Goal: Task Accomplishment & Management: Complete application form

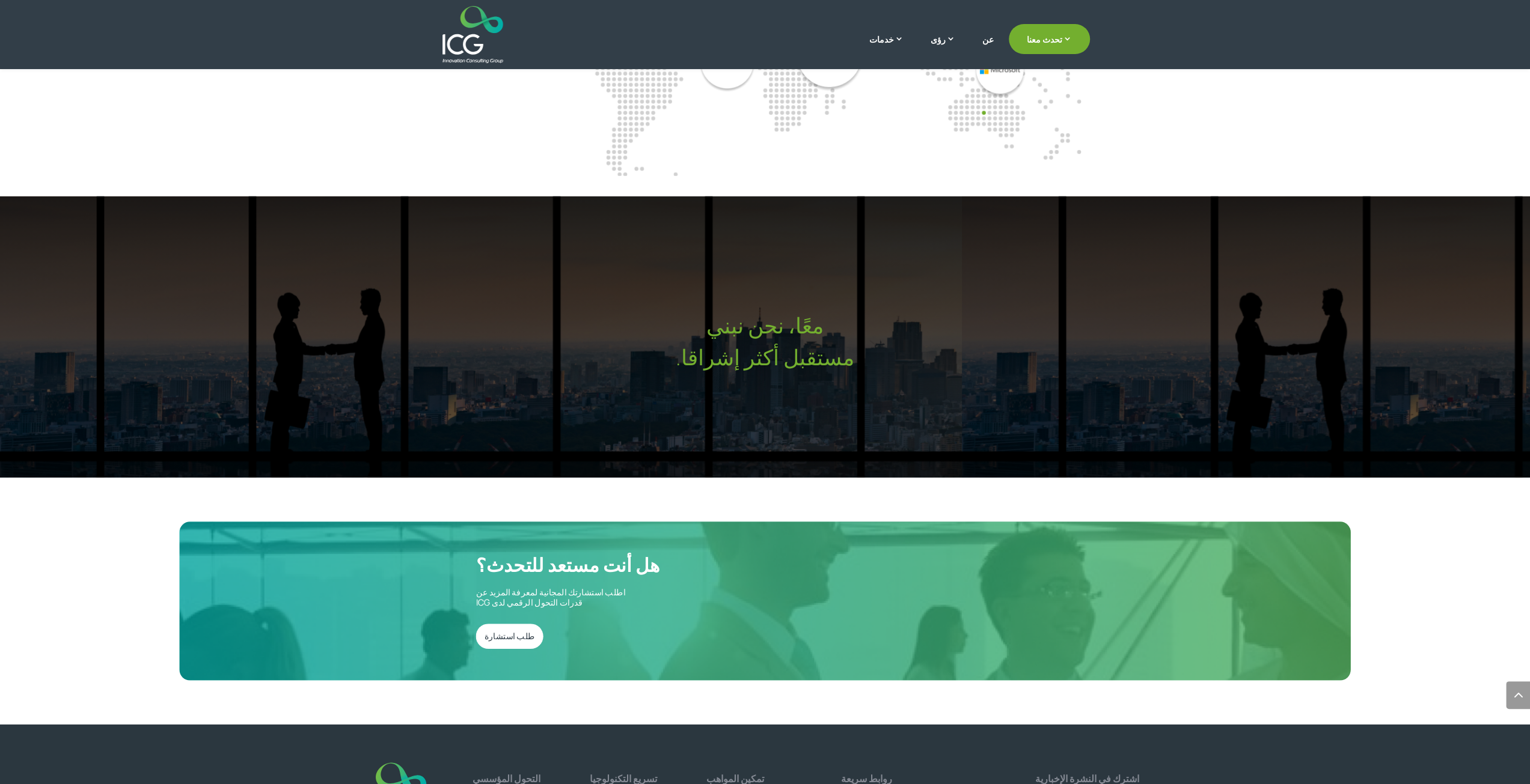
scroll to position [3631, 0]
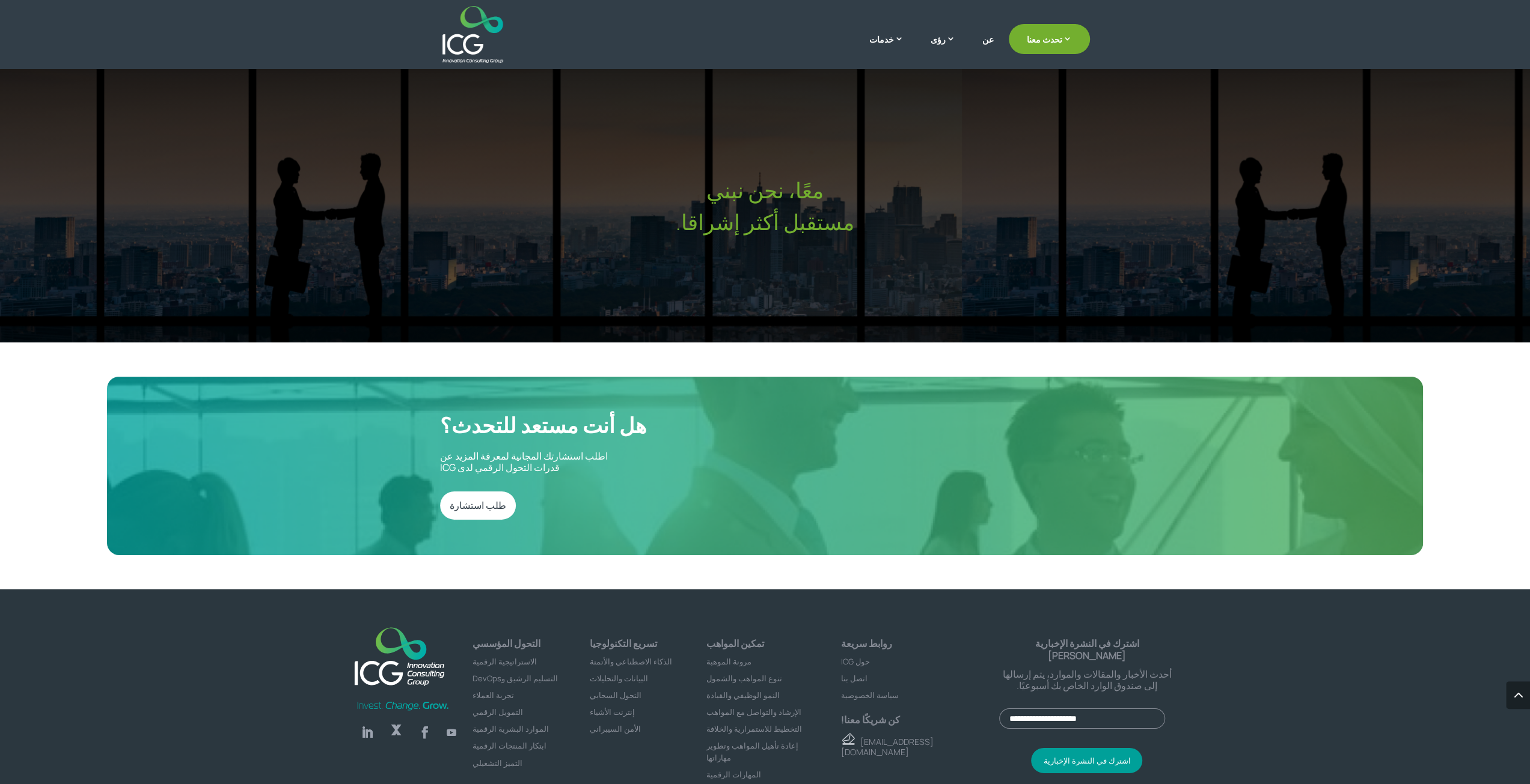
click at [363, 721] on link "Follow" at bounding box center [367, 733] width 24 height 24
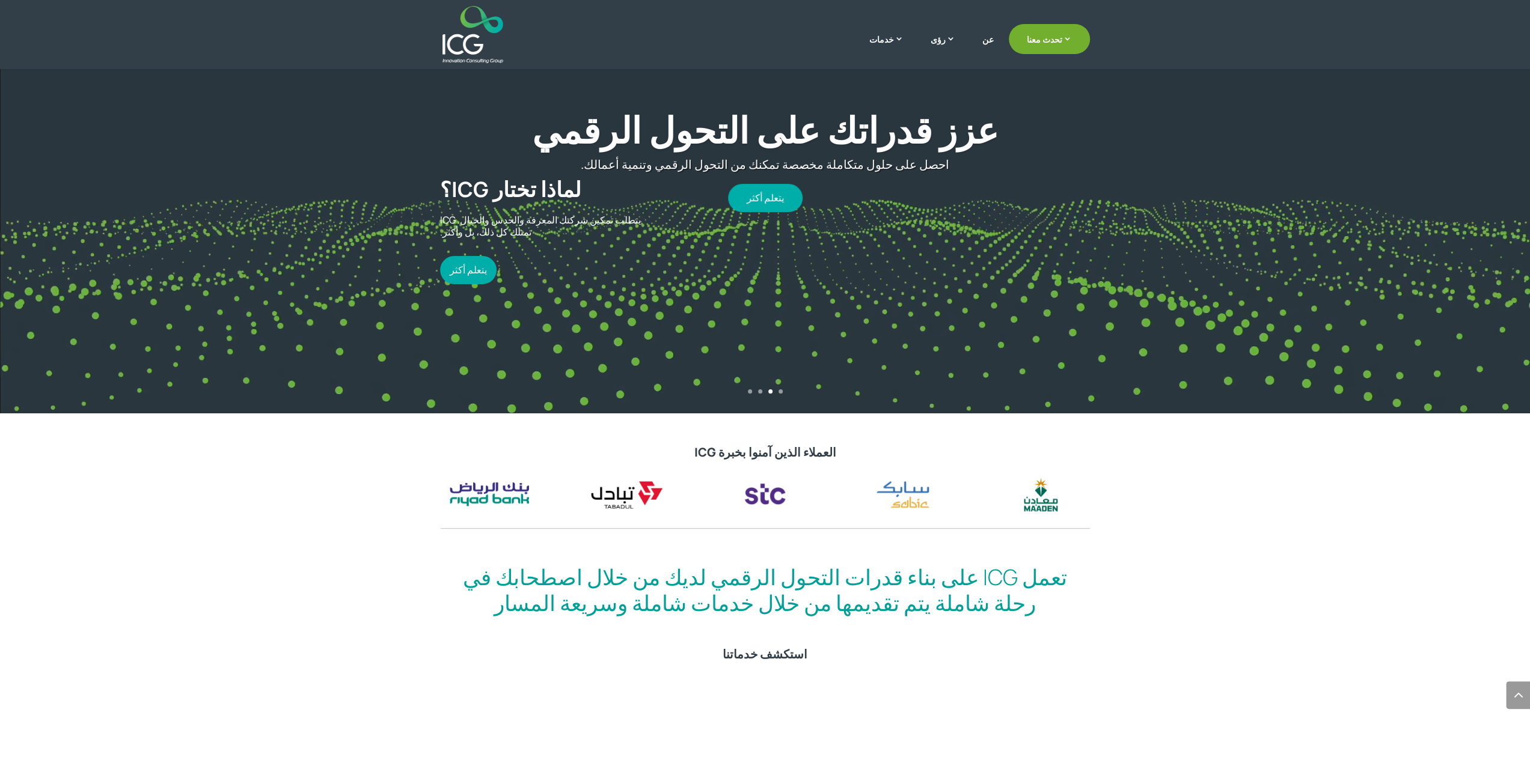
scroll to position [0, 0]
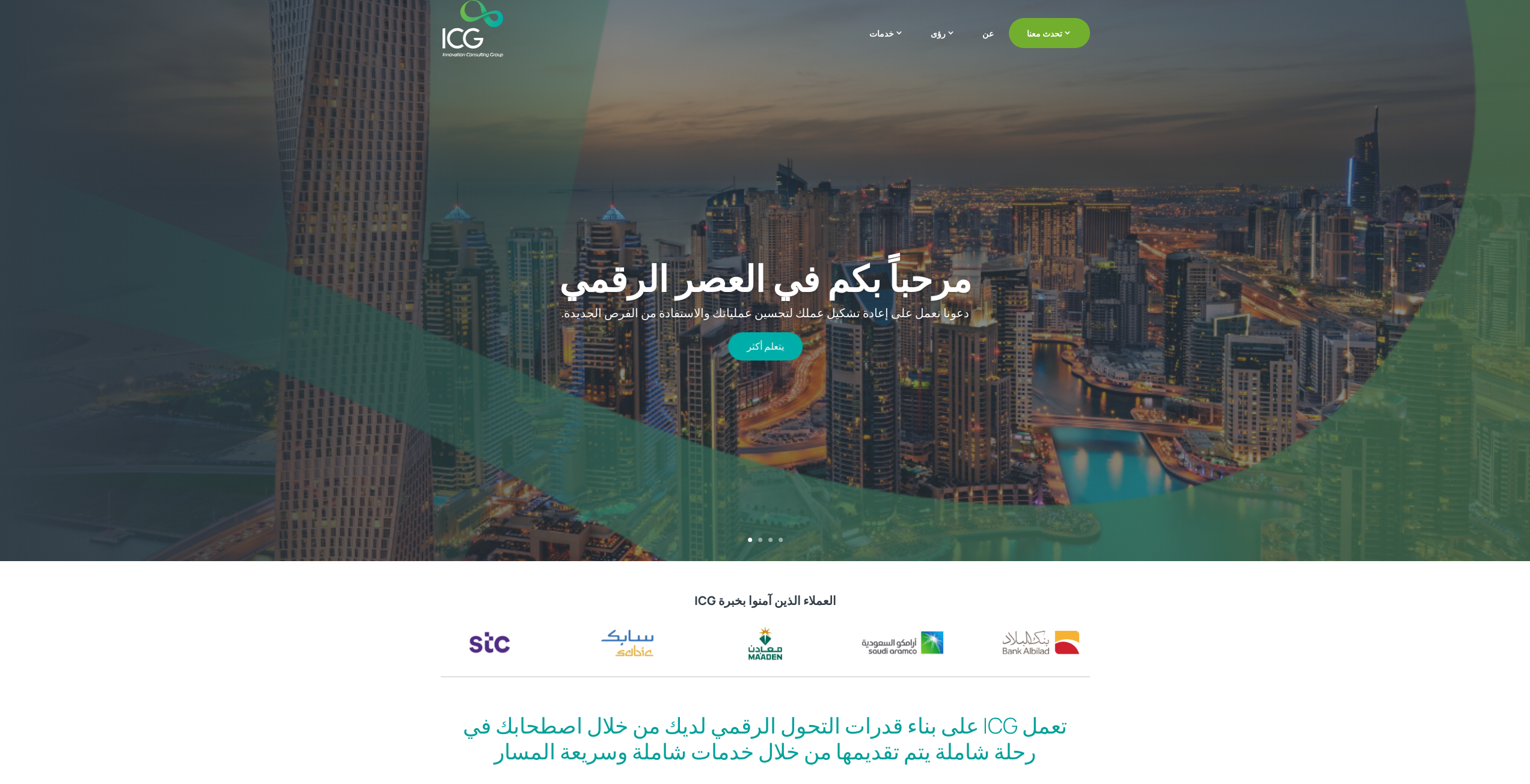
click at [924, 449] on div "مرحباً بكم في العصر الرقمي دعونا نعمل على إعادة تشكيل عملك لتحسين عملياتك والاس…" at bounding box center [765, 309] width 1347 height 502
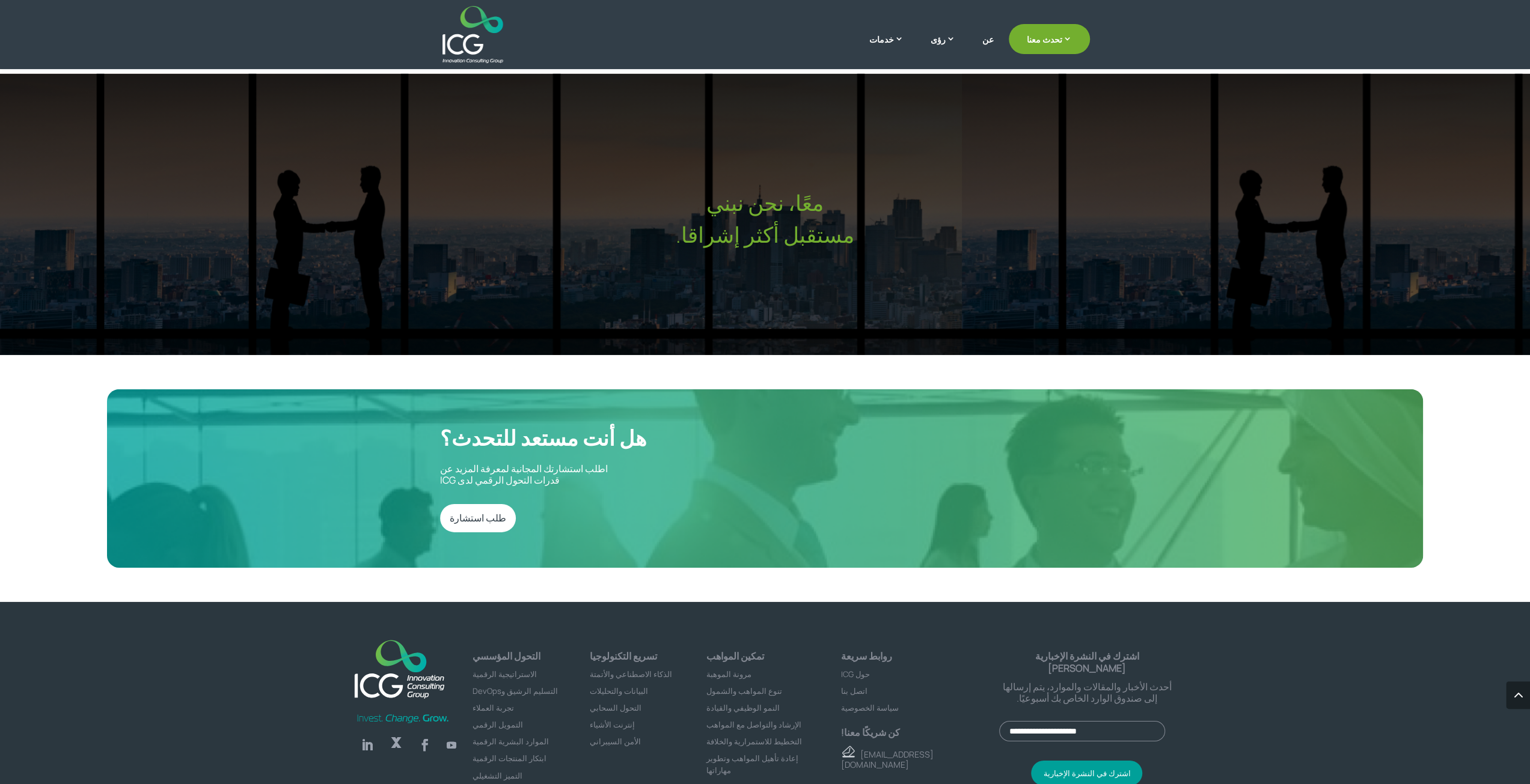
scroll to position [3630, 0]
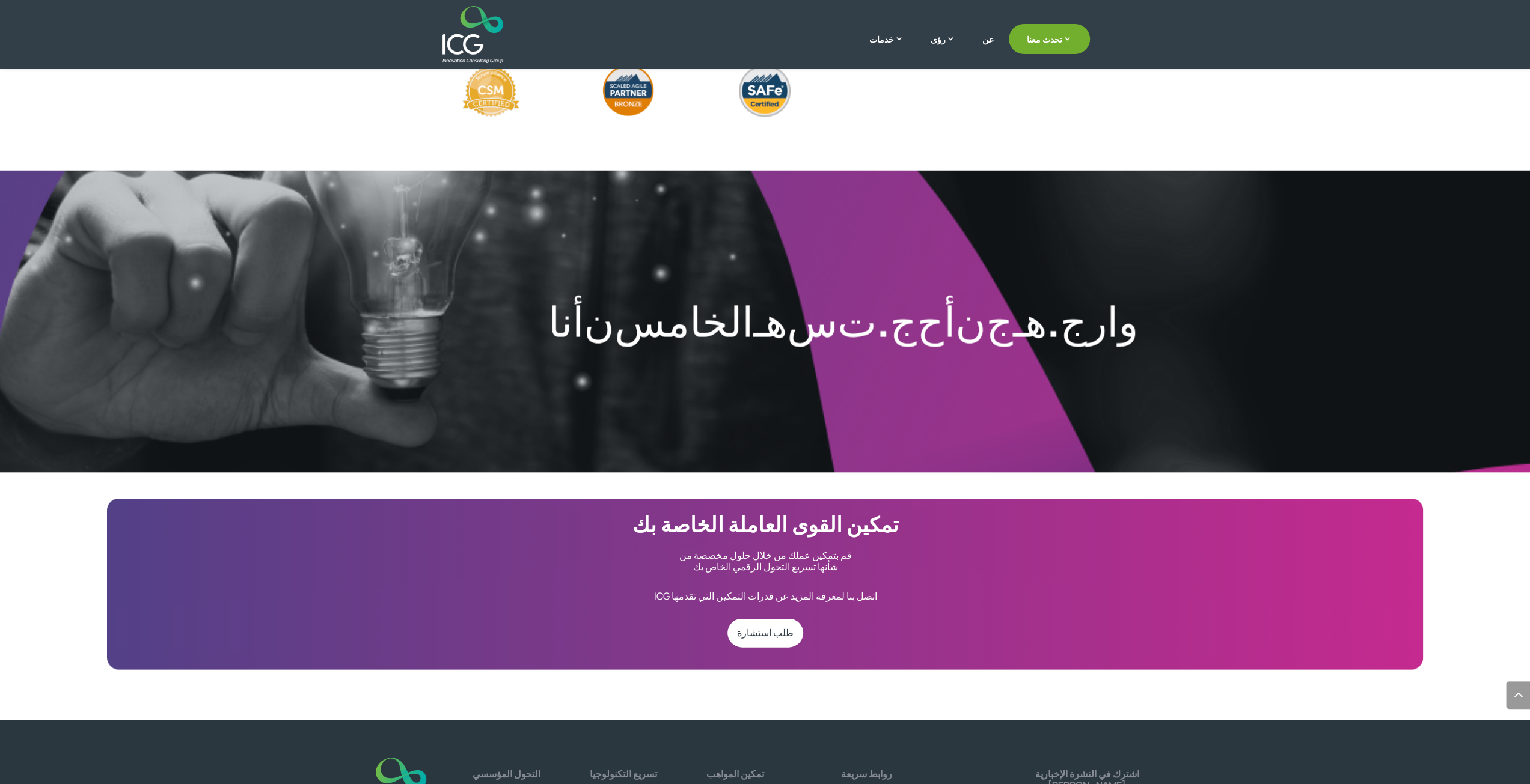
scroll to position [2513, 0]
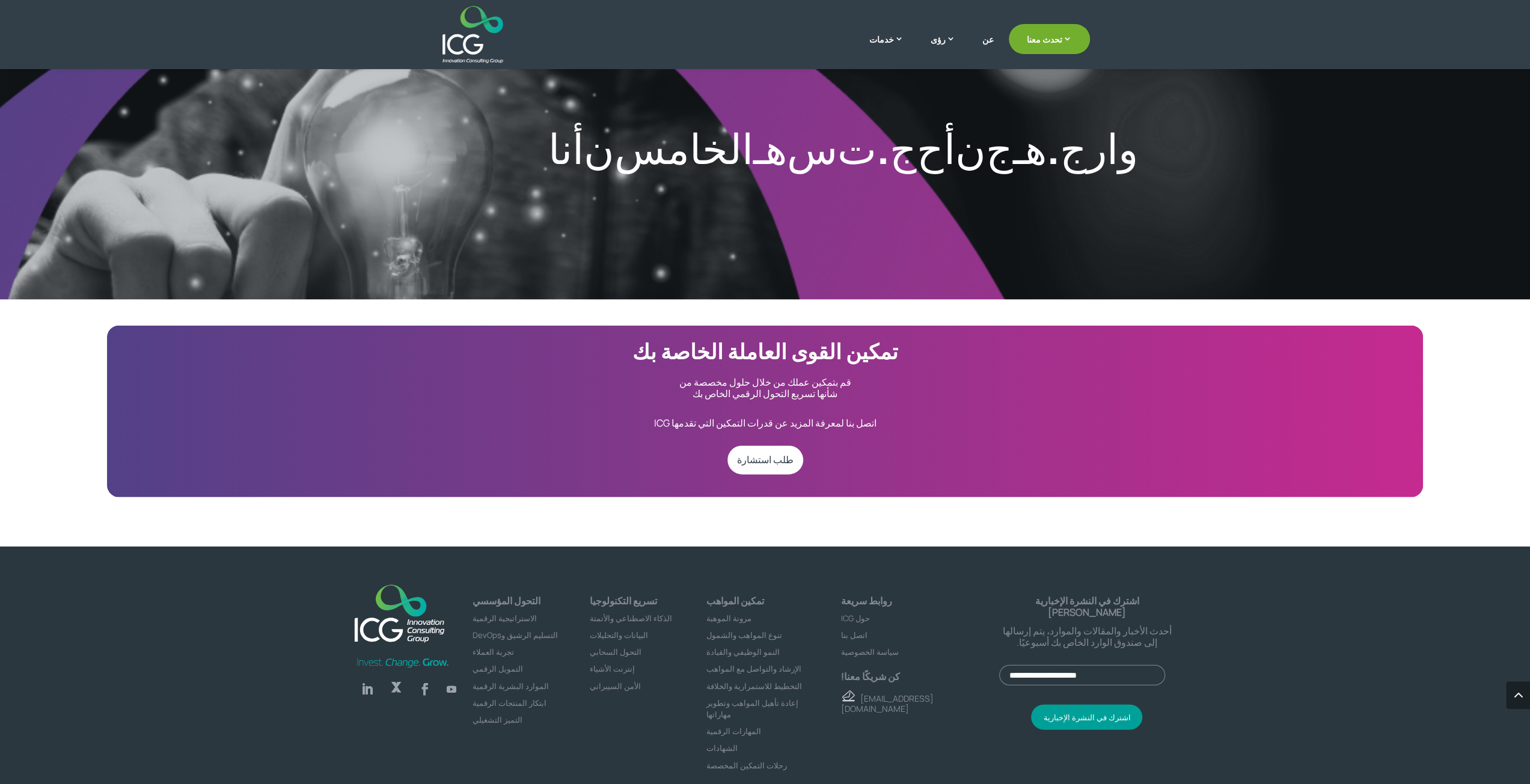
click at [856, 630] on font "اتصل بنا" at bounding box center [854, 636] width 27 height 11
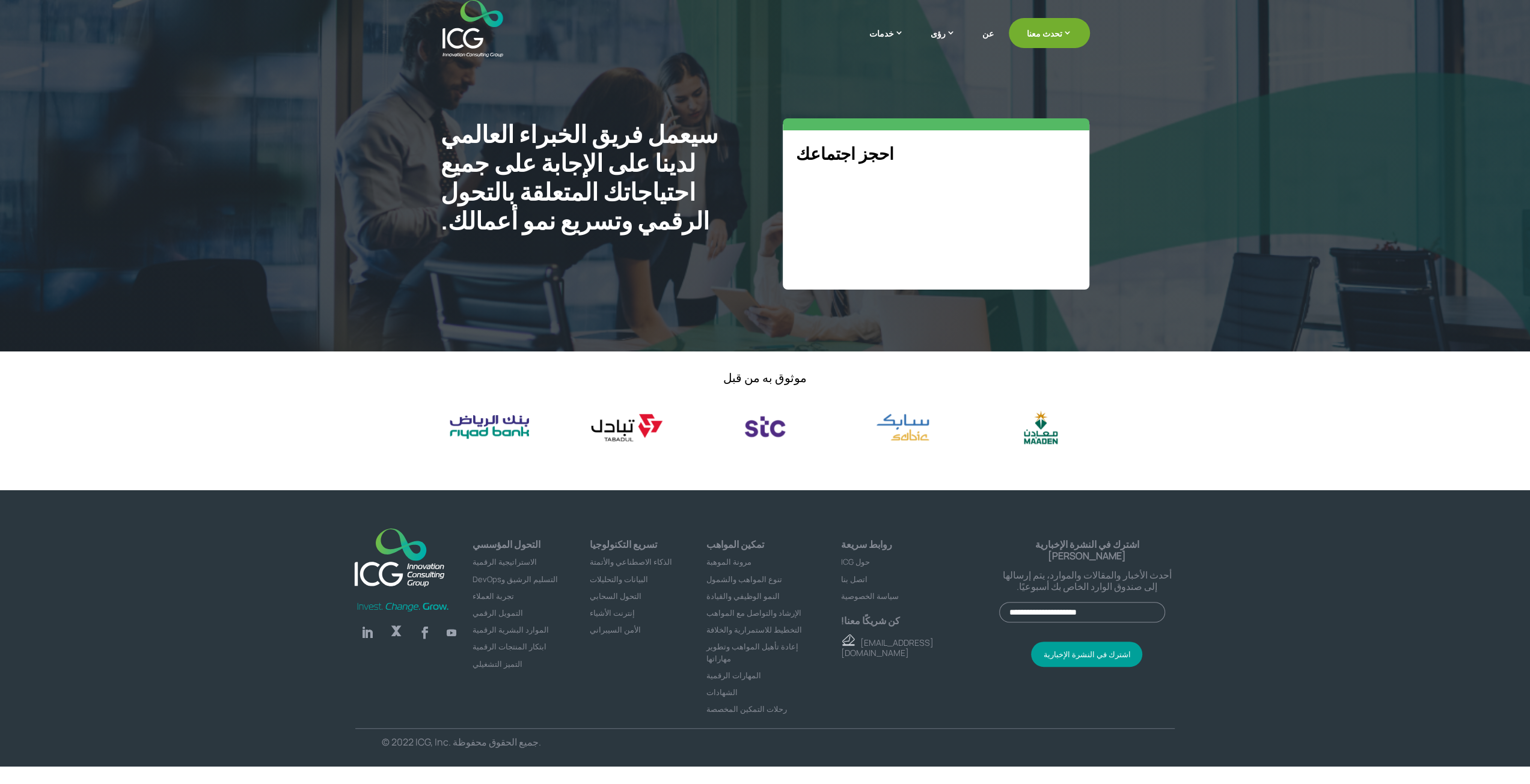
select select "**"
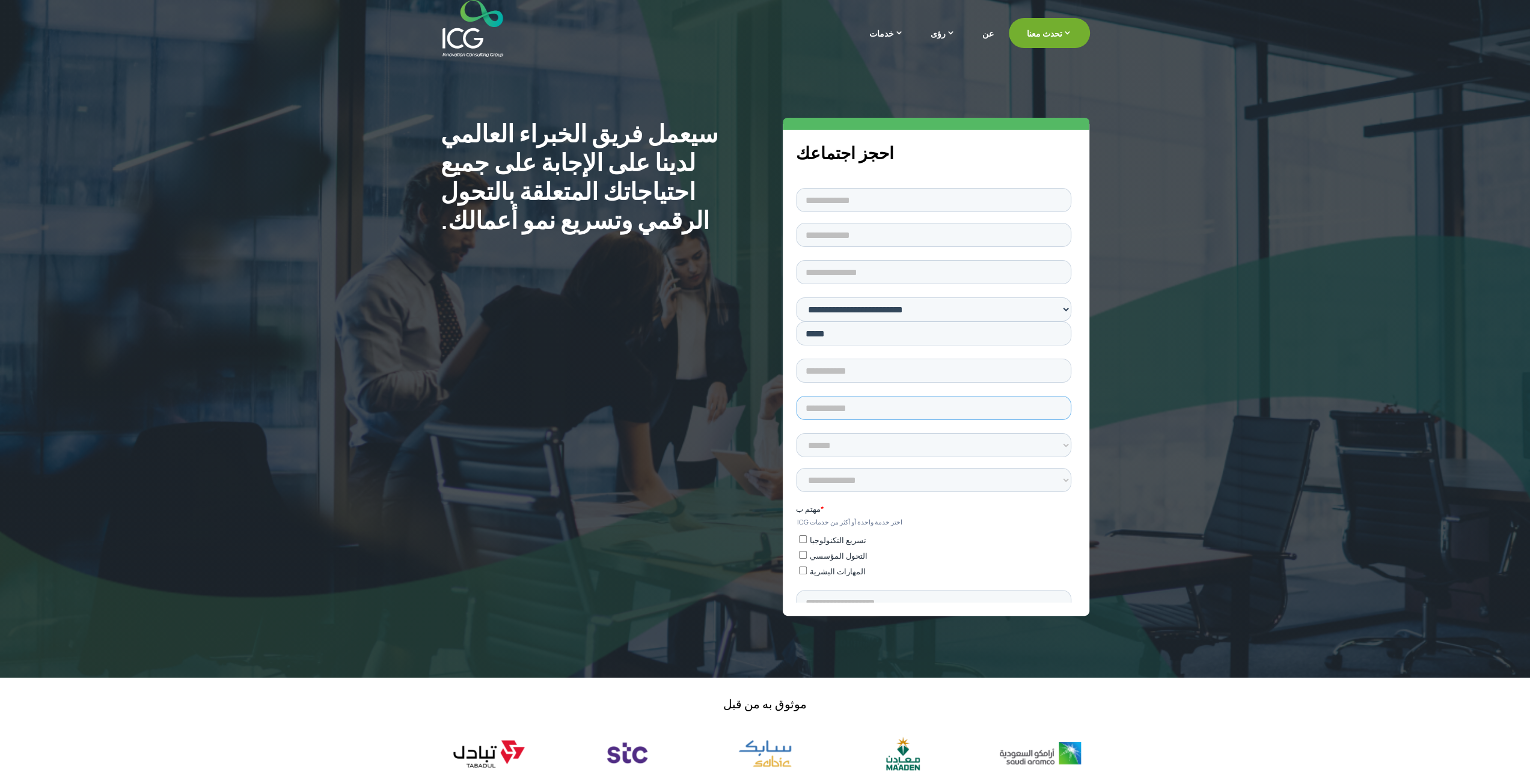
click at [882, 396] on input "text" at bounding box center [934, 408] width 276 height 24
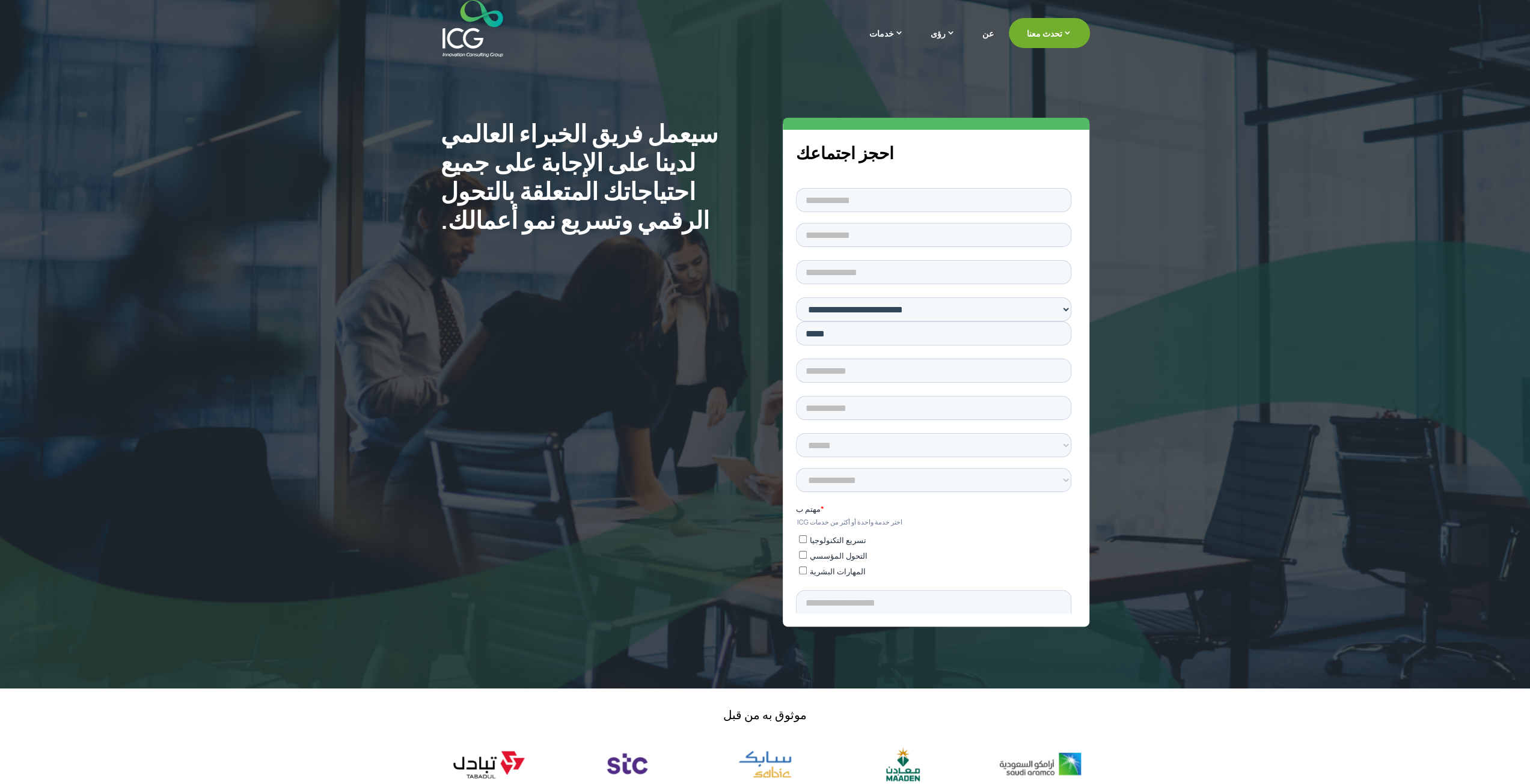
click at [864, 219] on fieldset at bounding box center [936, 221] width 280 height 72
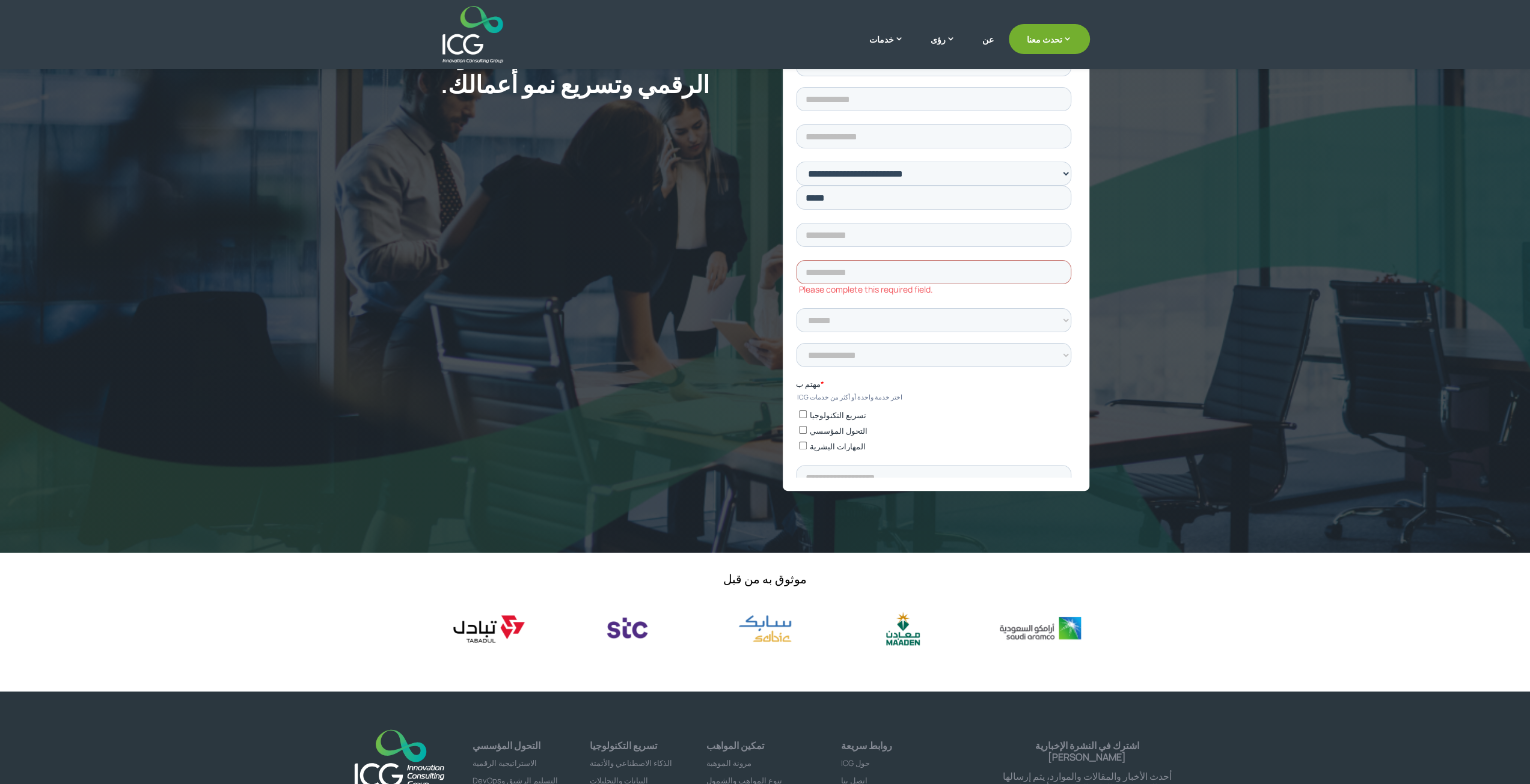
scroll to position [307, 0]
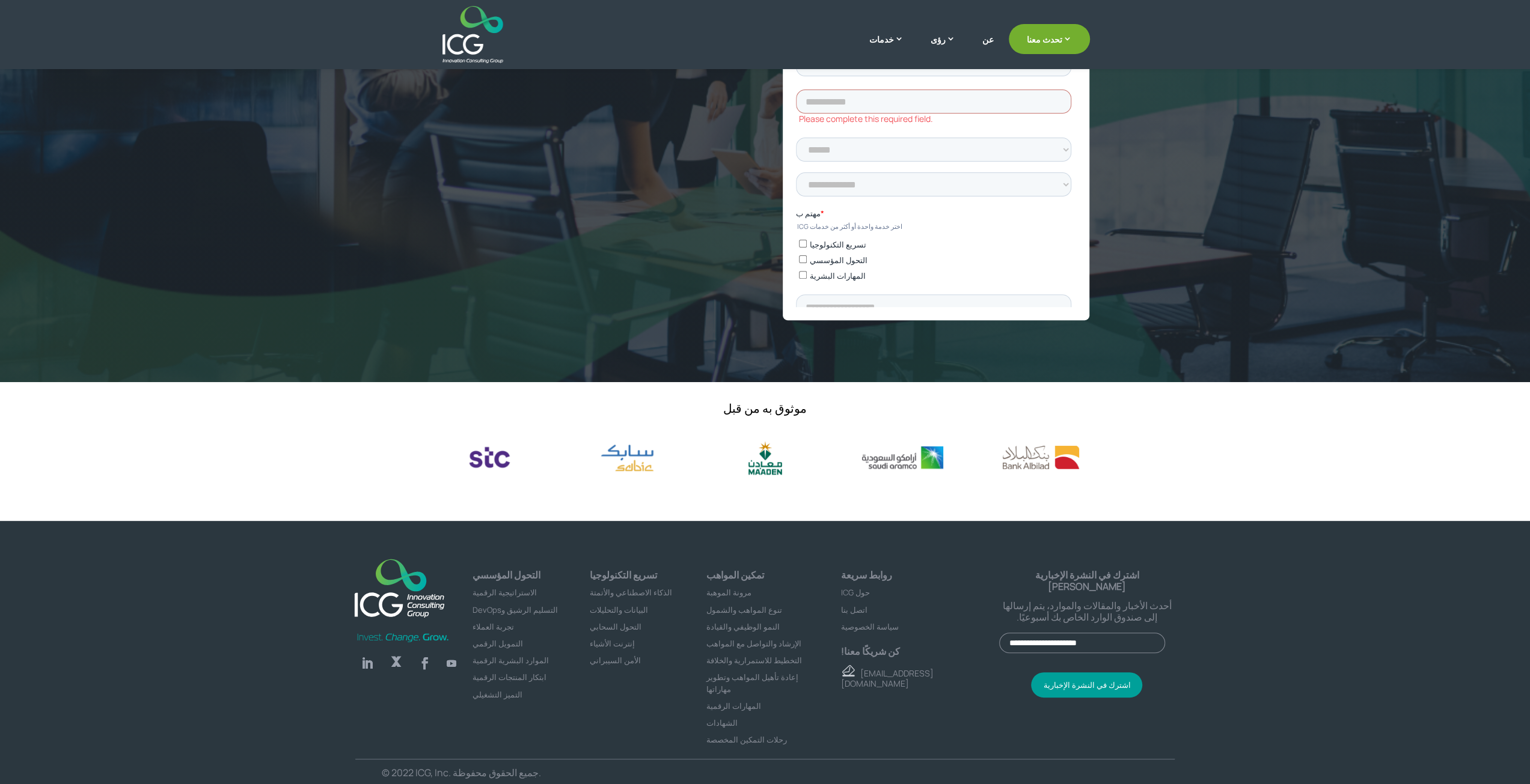
click at [858, 613] on font "اتصل بنا" at bounding box center [854, 610] width 27 height 11
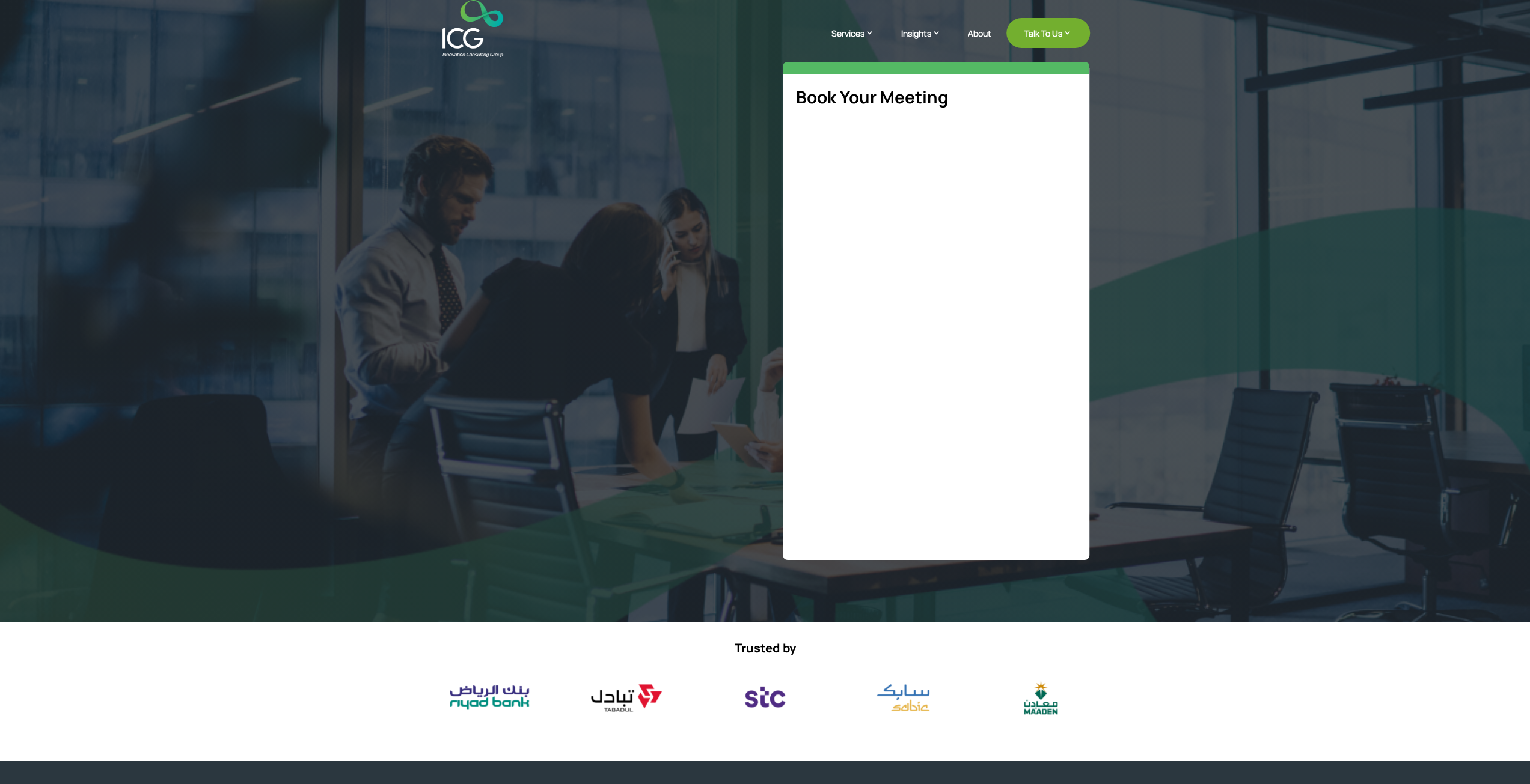
select select "**"
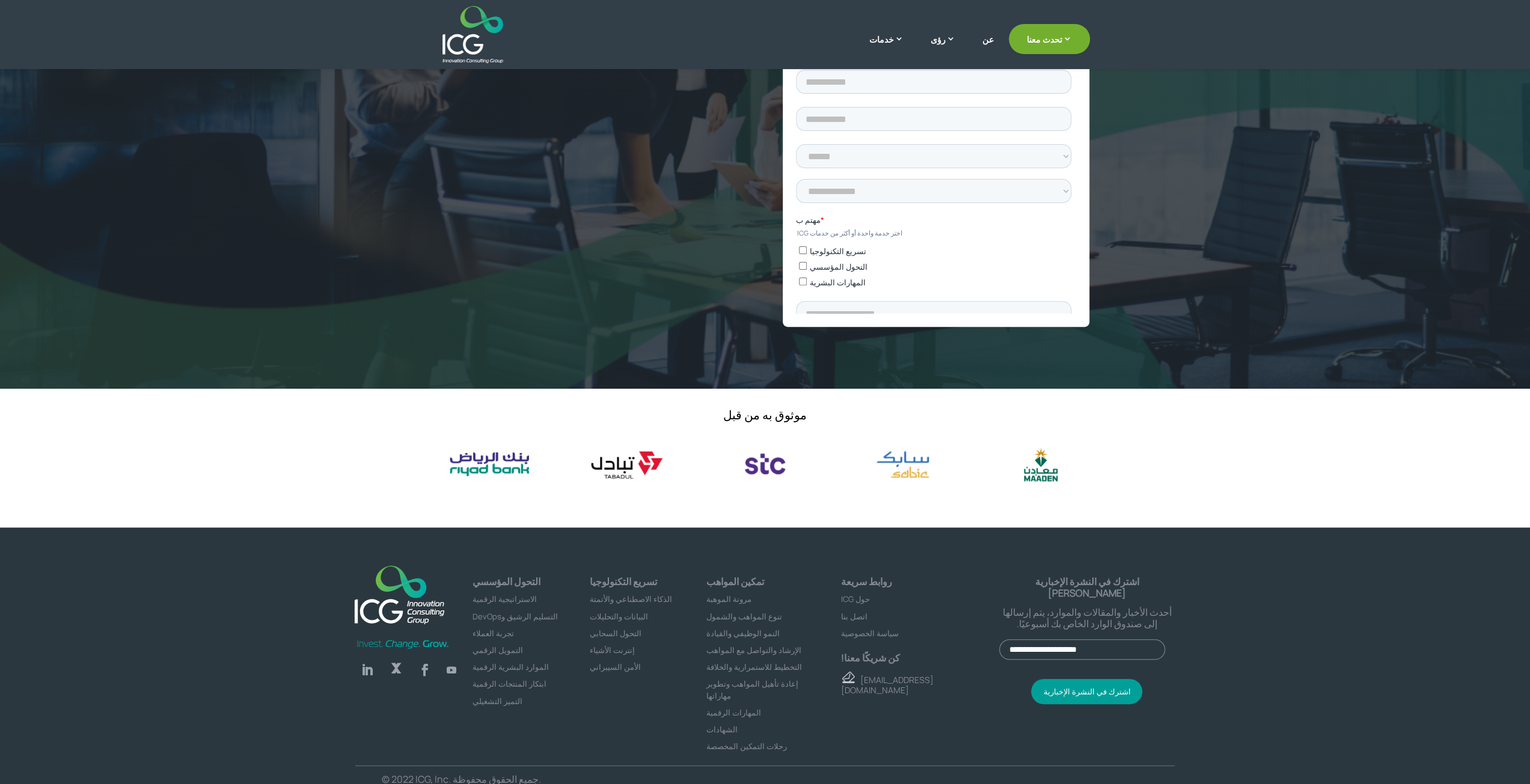
scroll to position [297, 0]
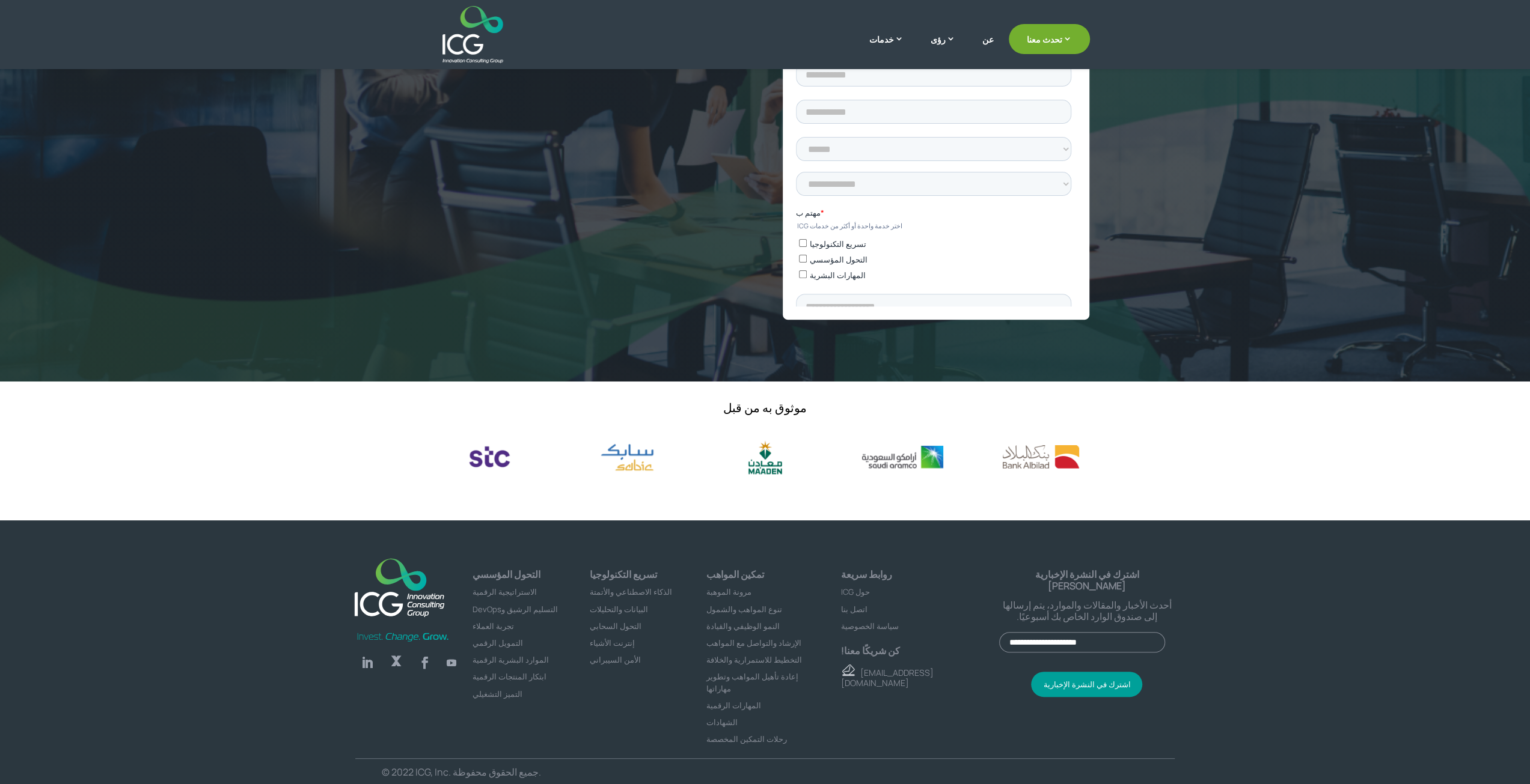
click at [1094, 477] on div "موثوق به من قبل" at bounding box center [765, 452] width 1530 height 139
click at [857, 608] on font "اتصل بنا" at bounding box center [854, 609] width 27 height 11
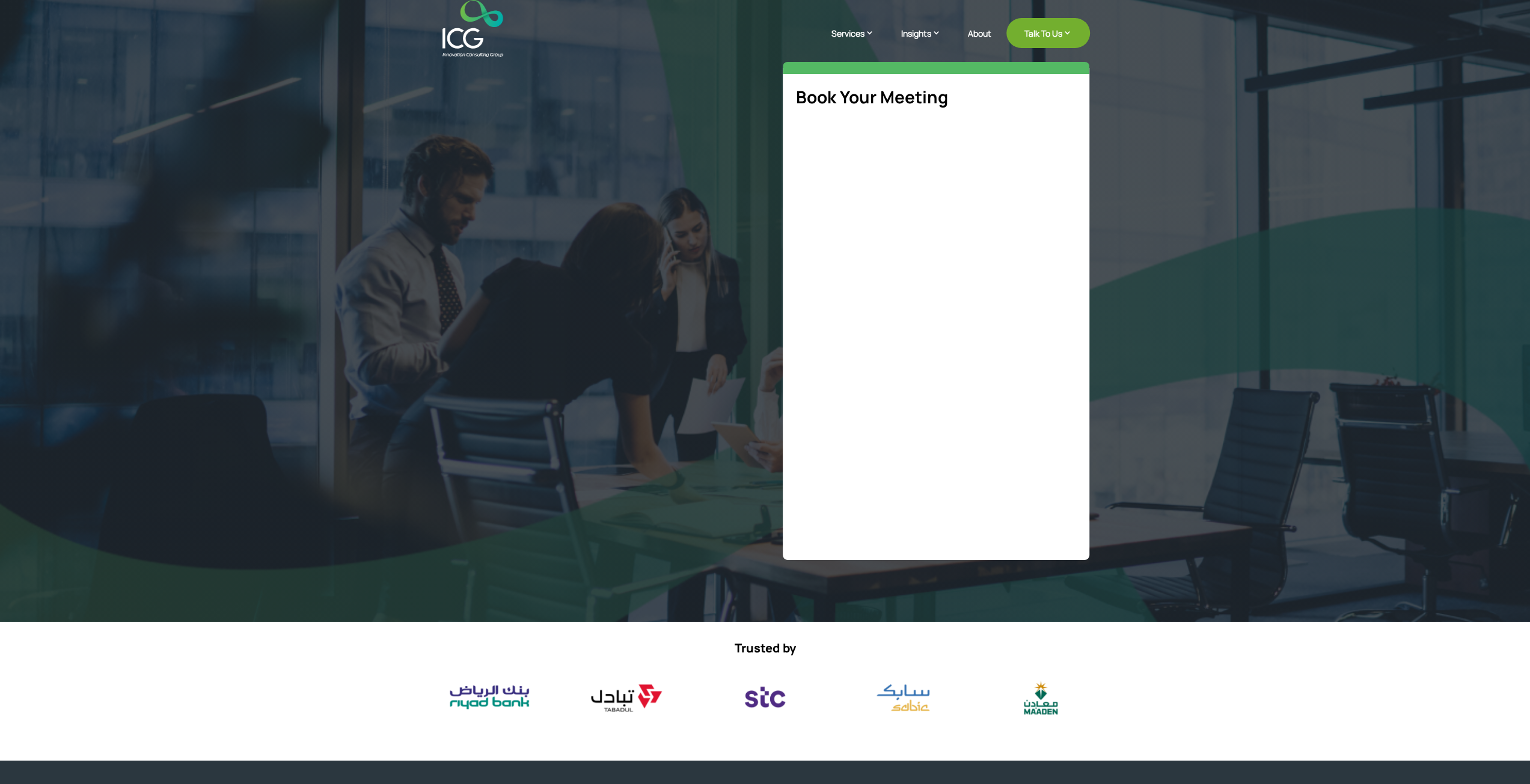
select select "**"
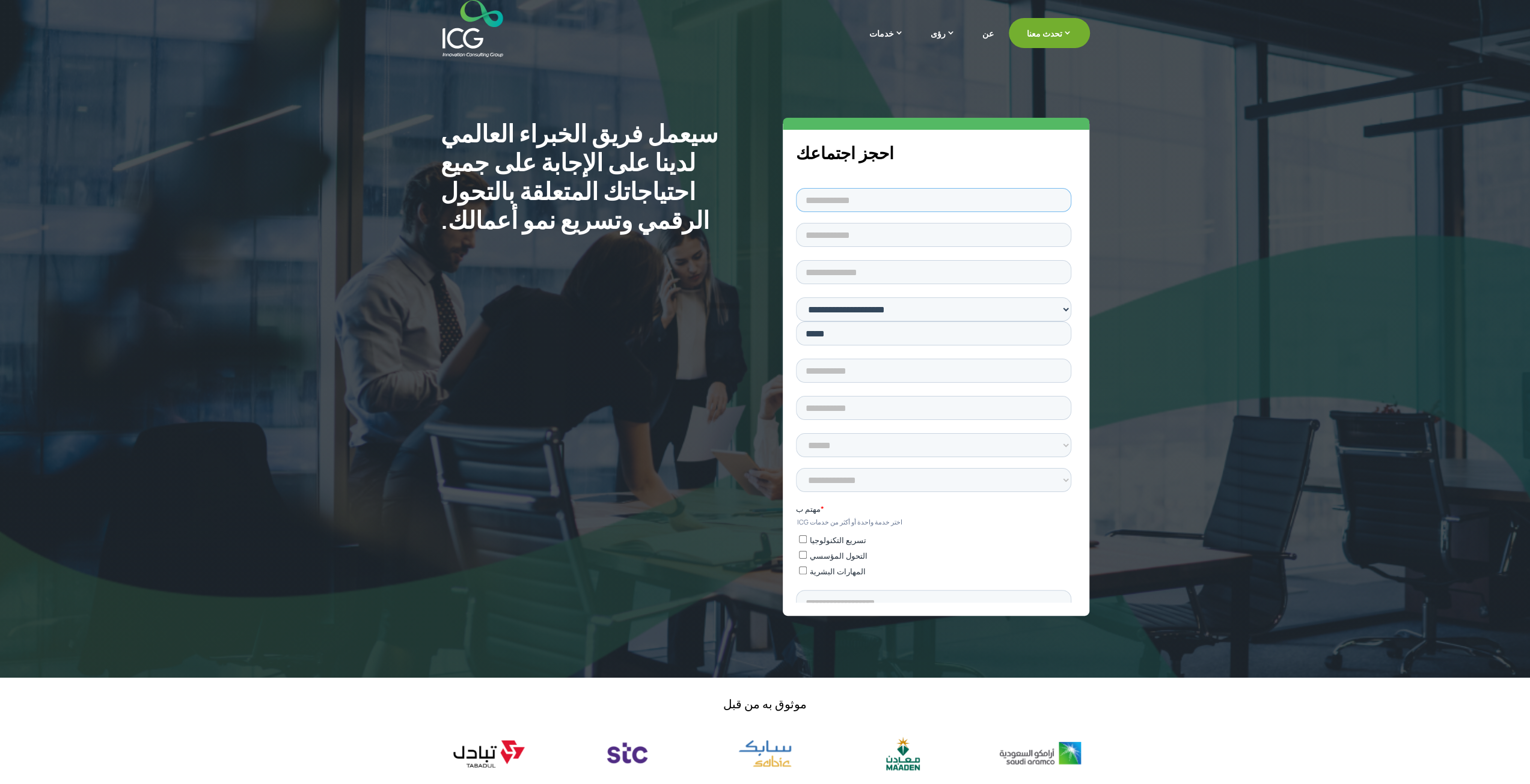
click at [887, 190] on input "text" at bounding box center [934, 200] width 276 height 24
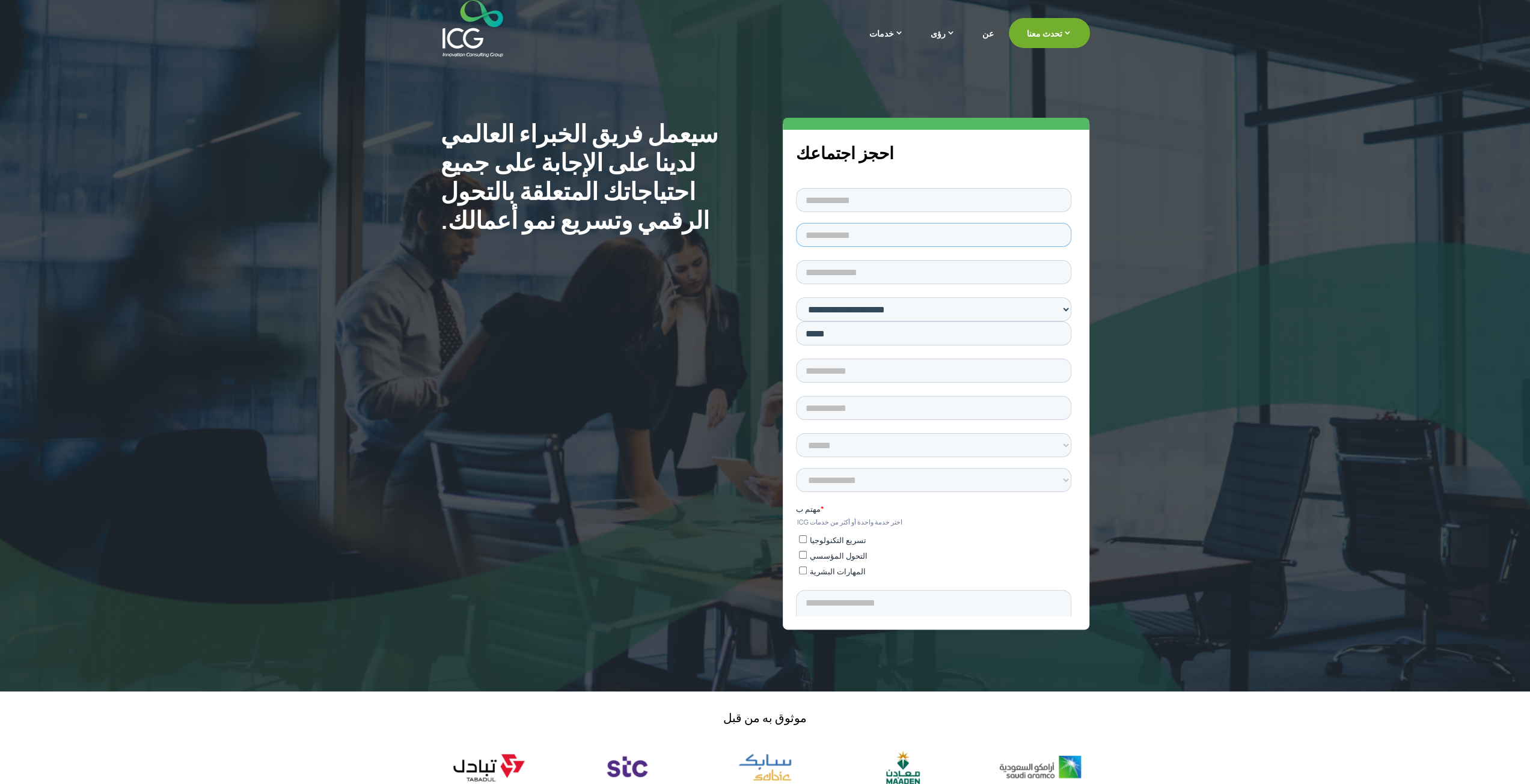
click at [966, 223] on input "text" at bounding box center [934, 234] width 276 height 24
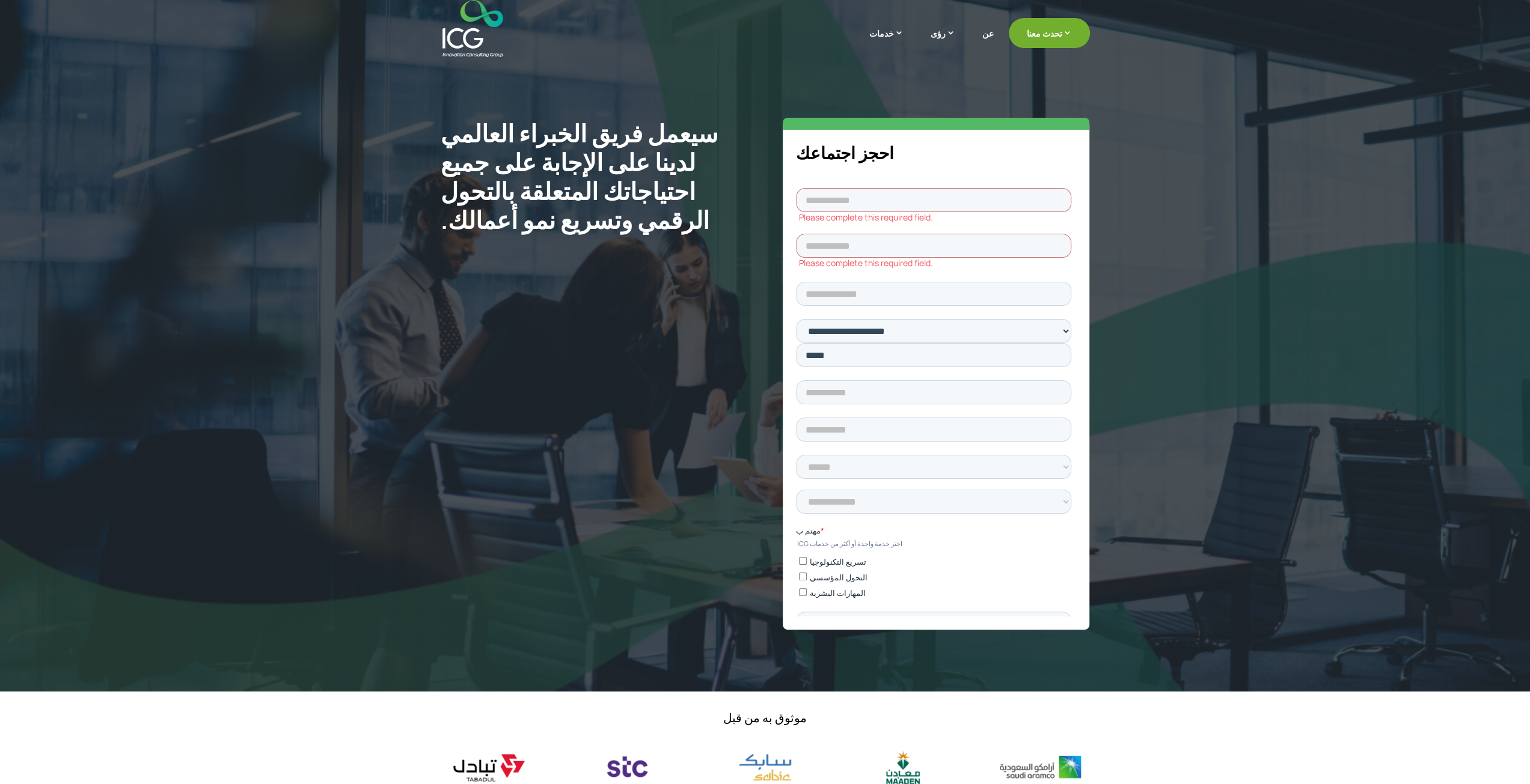
click at [944, 172] on div "احجز اجتماعك" at bounding box center [935, 374] width 307 height 512
click at [882, 235] on fieldset "Please complete this required field. Please complete this required field." at bounding box center [936, 232] width 280 height 93
click at [892, 281] on input "email" at bounding box center [934, 293] width 276 height 24
click at [909, 152] on h5 "احجز اجتماعك" at bounding box center [936, 156] width 280 height 27
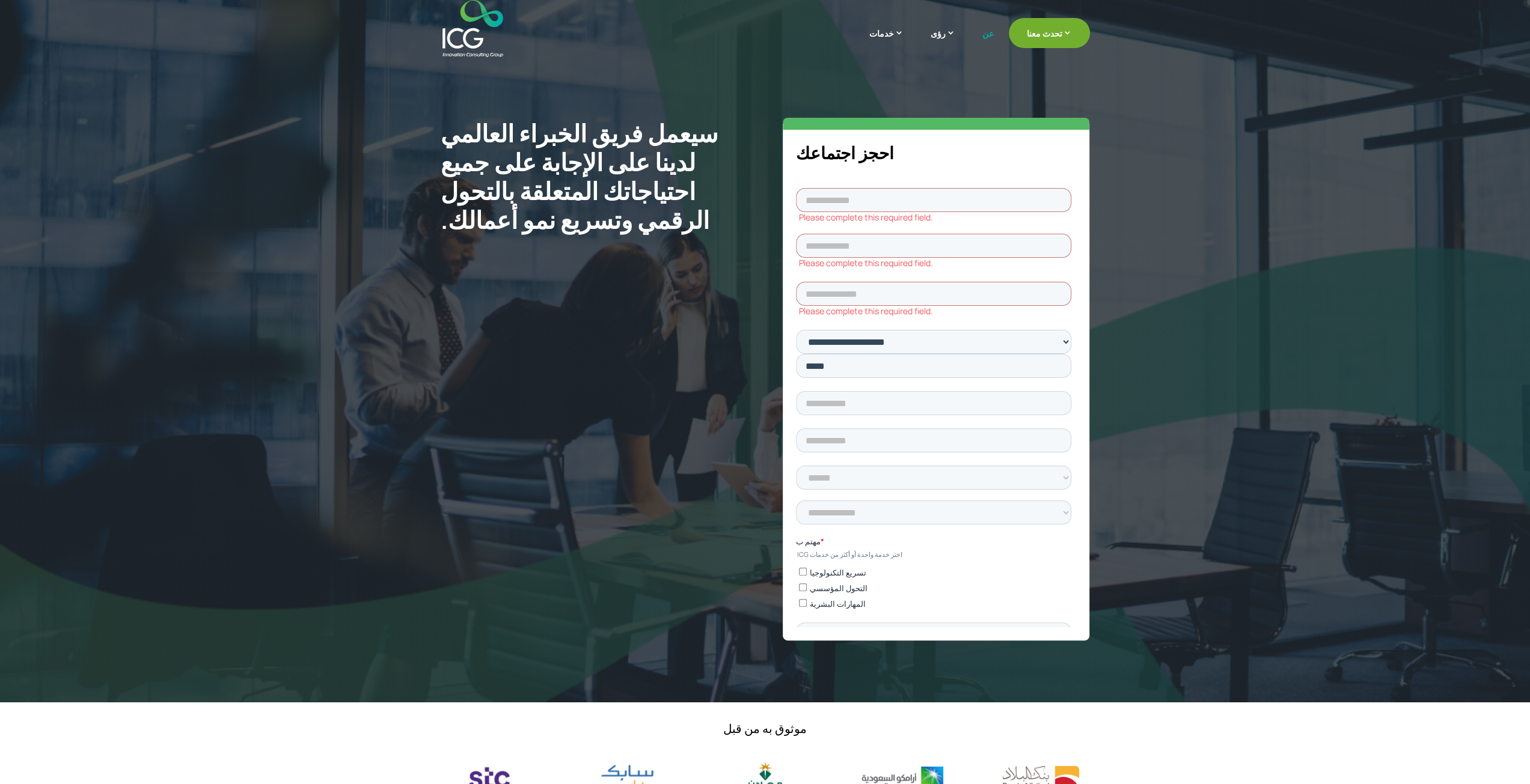
click at [994, 36] on font "عن" at bounding box center [988, 33] width 11 height 11
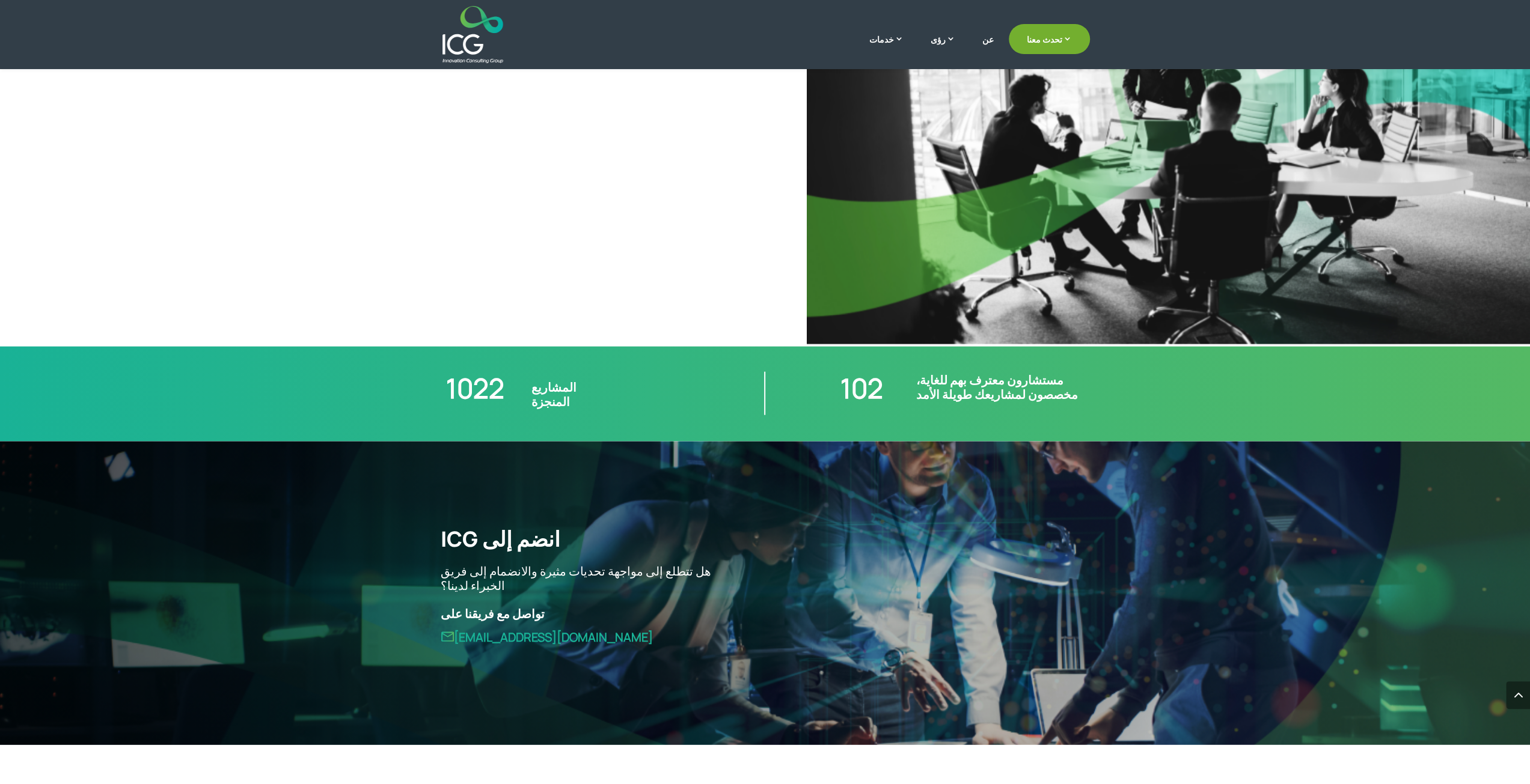
scroll to position [2991, 0]
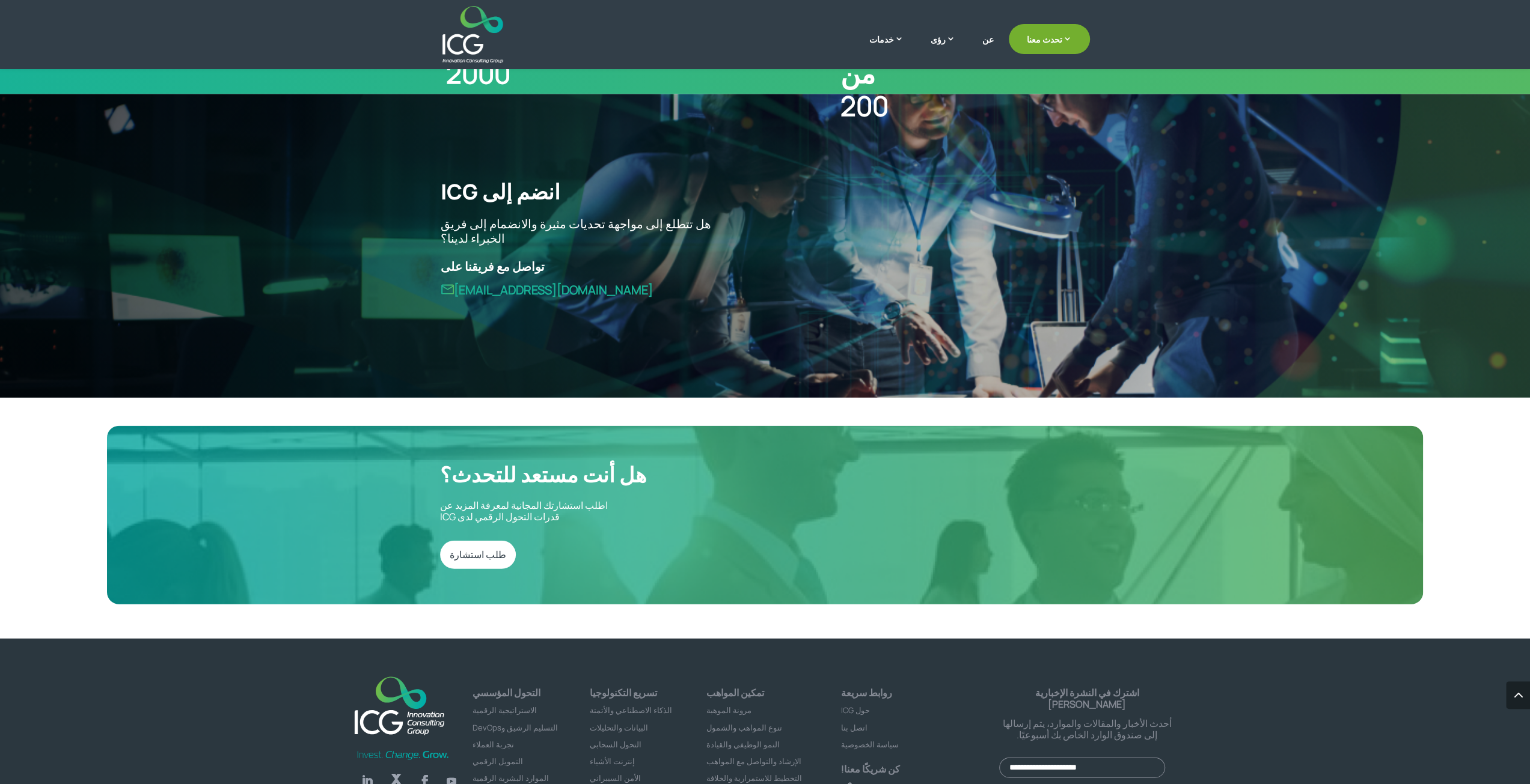
click at [373, 769] on link "يتبع" at bounding box center [367, 781] width 24 height 24
